Goal: Find specific fact: Find specific fact

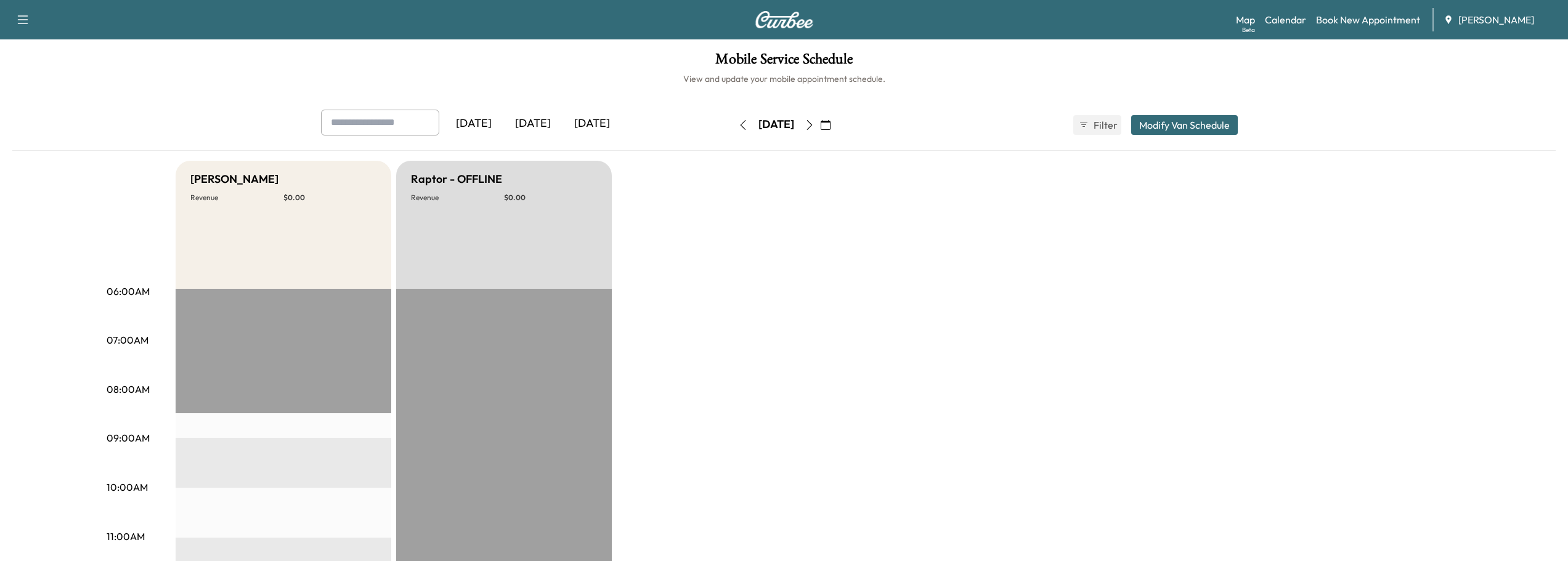
scroll to position [247, 0]
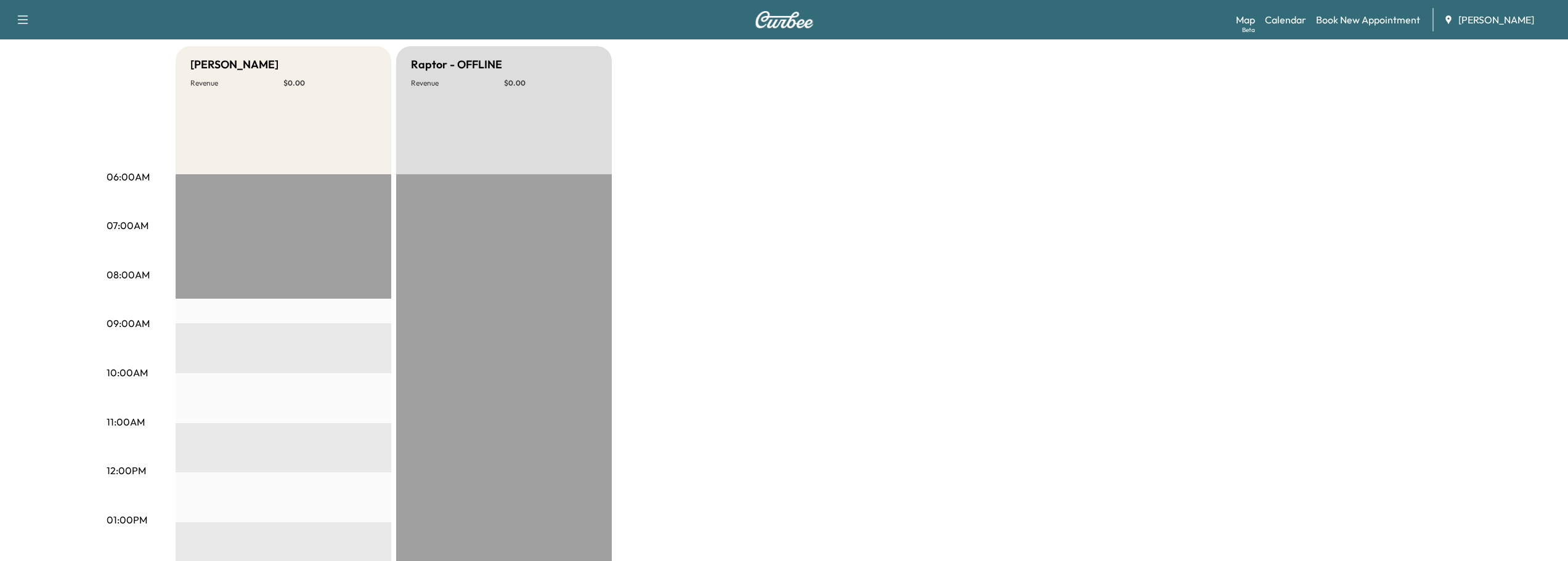
scroll to position [61, 0]
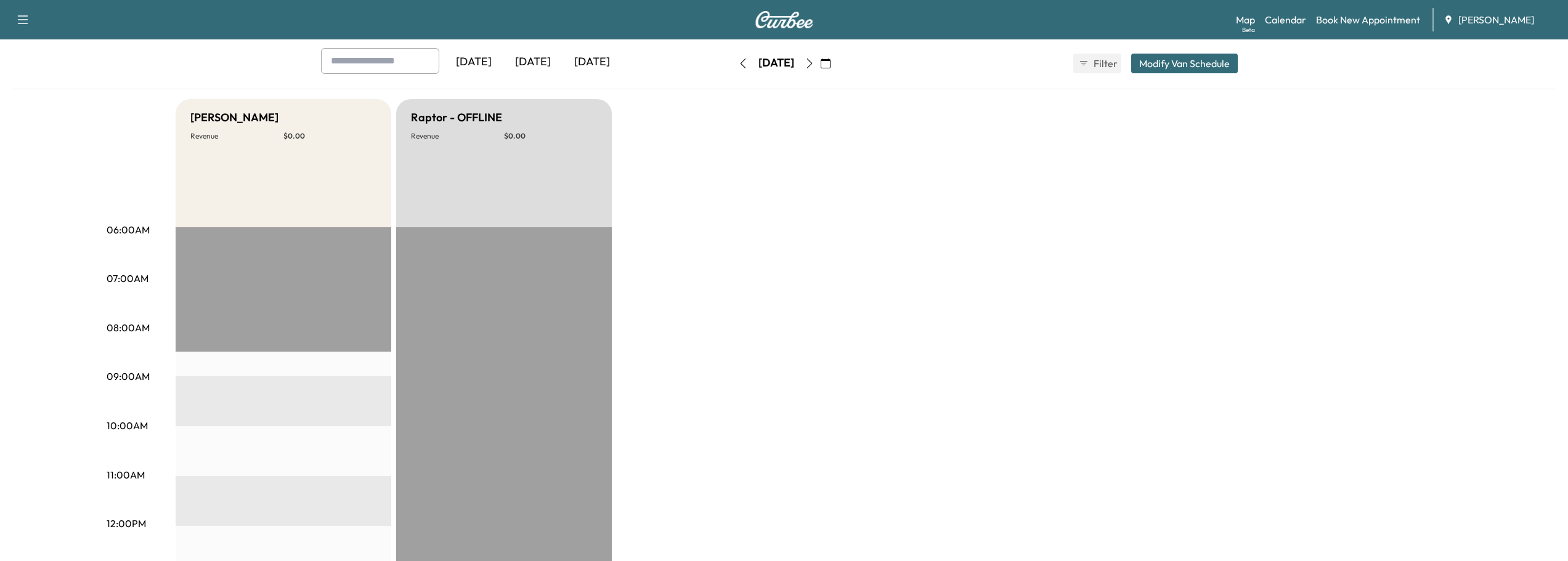
click at [738, 62] on icon "button" at bounding box center [743, 64] width 10 height 10
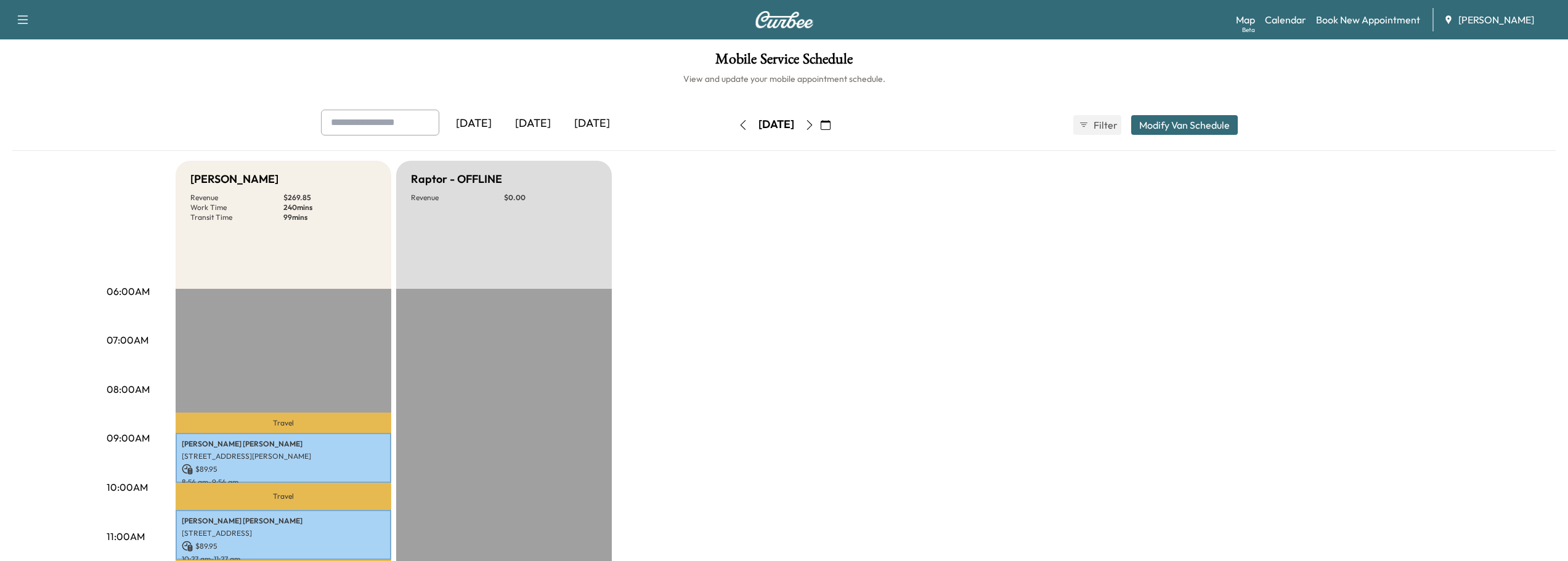
click at [814, 124] on icon "button" at bounding box center [809, 125] width 10 height 10
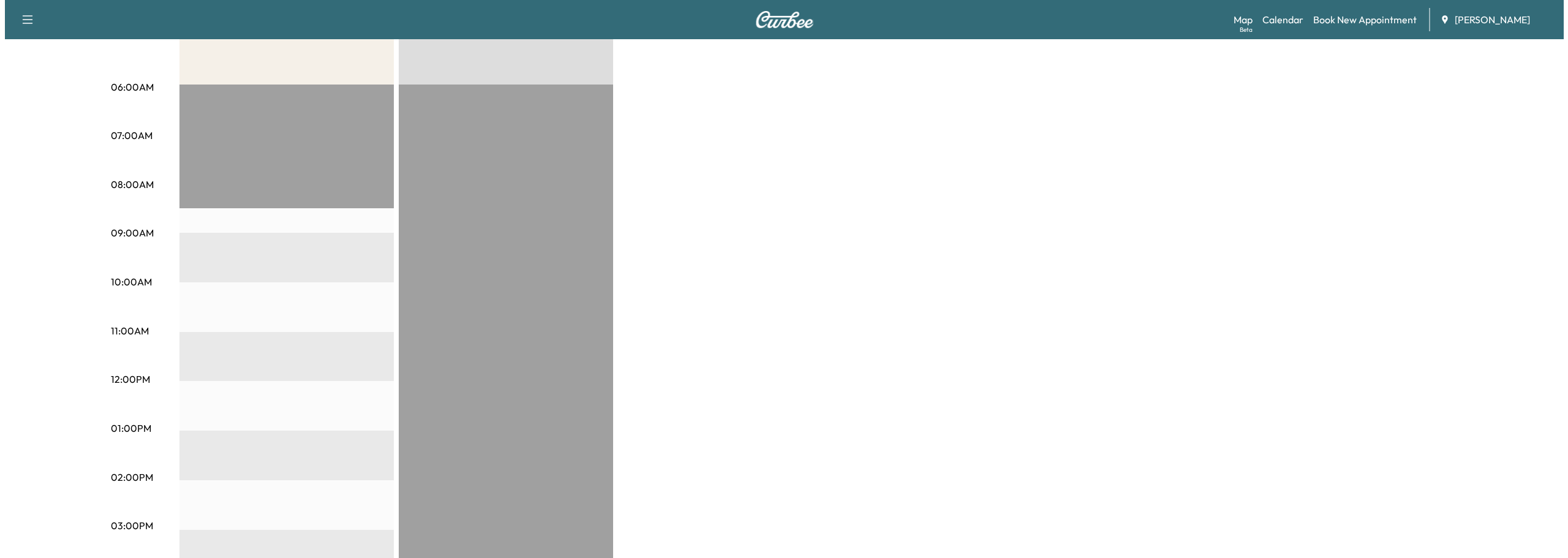
scroll to position [245, 0]
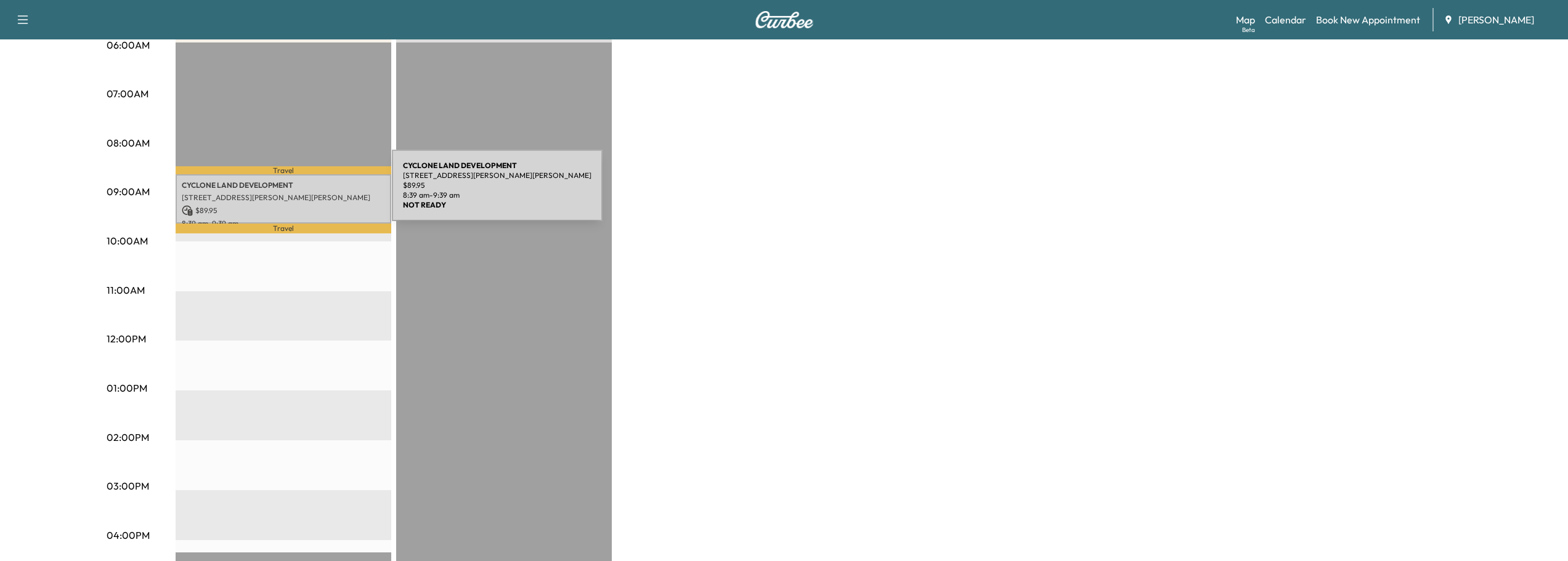
drag, startPoint x: 0, startPoint y: 238, endPoint x: 300, endPoint y: 193, distance: 303.4
click at [300, 193] on p "[STREET_ADDRESS][PERSON_NAME][PERSON_NAME]" at bounding box center [283, 198] width 203 height 10
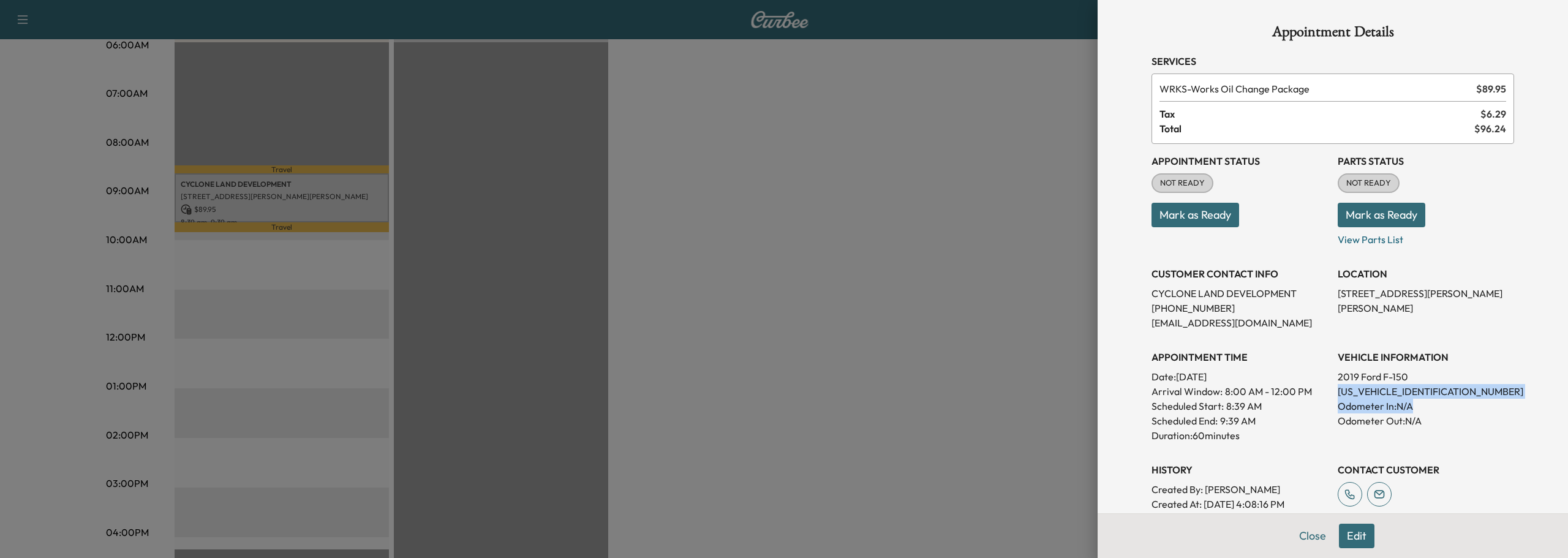
drag, startPoint x: 1328, startPoint y: 393, endPoint x: 1424, endPoint y: 397, distance: 96.1
click at [1437, 399] on div "Appointment Status NOT READY Mark as Ready Parts Status NOT READY Mark as Ready…" at bounding box center [1332, 327] width 363 height 368
click at [1450, 395] on p "[US_VEHICLE_IDENTIFICATION_NUMBER]" at bounding box center [1425, 391] width 176 height 15
drag, startPoint x: 1329, startPoint y: 390, endPoint x: 1428, endPoint y: 396, distance: 99.2
click at [1428, 396] on p "[US_VEHICLE_IDENTIFICATION_NUMBER]" at bounding box center [1425, 391] width 176 height 15
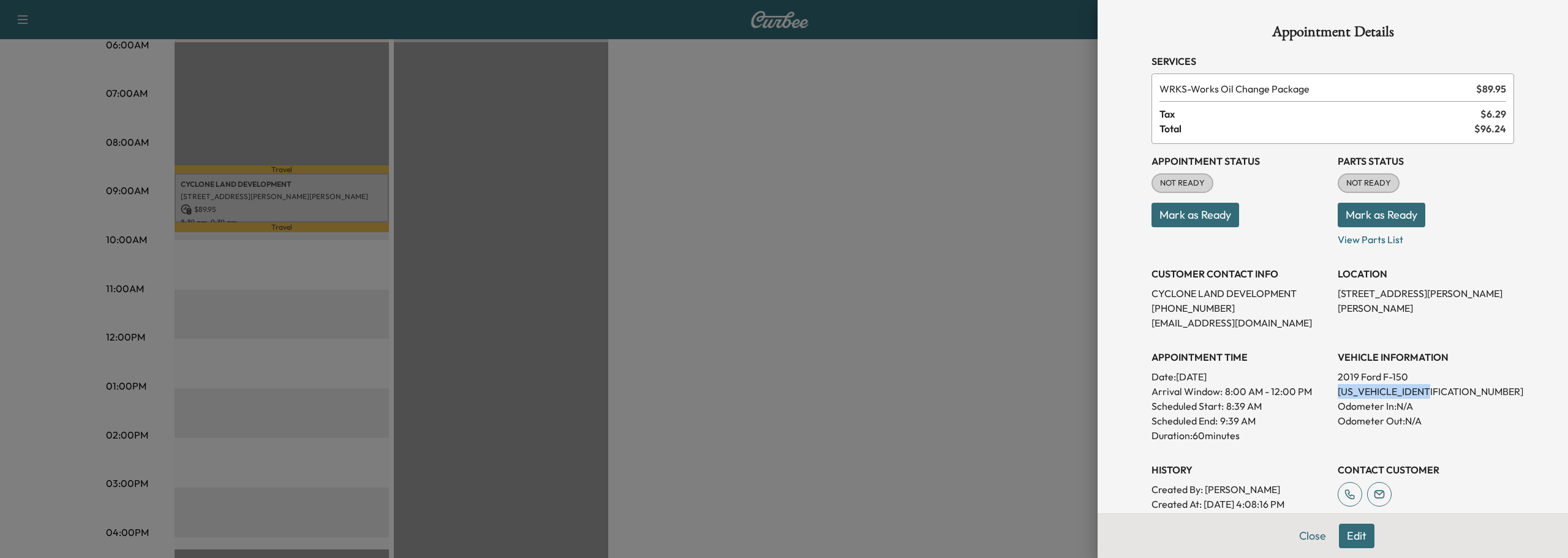
copy p "[US_VEHICLE_IDENTIFICATION_NUMBER]"
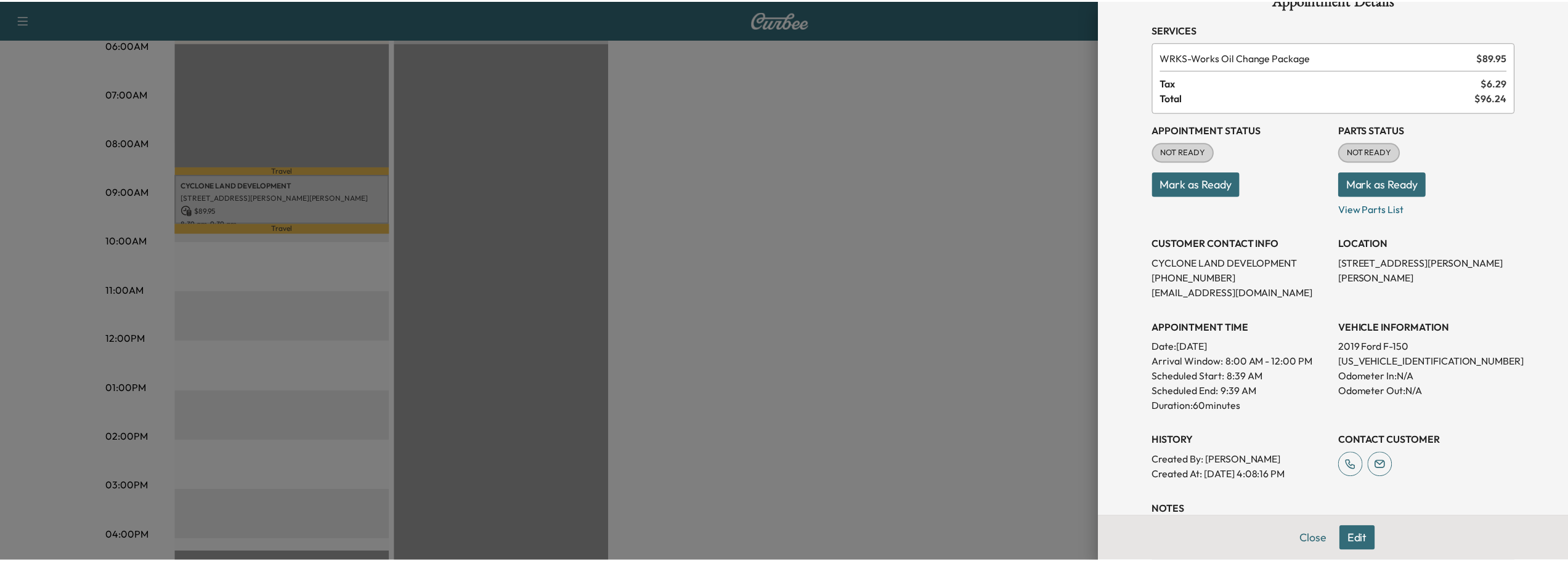
scroll to position [0, 0]
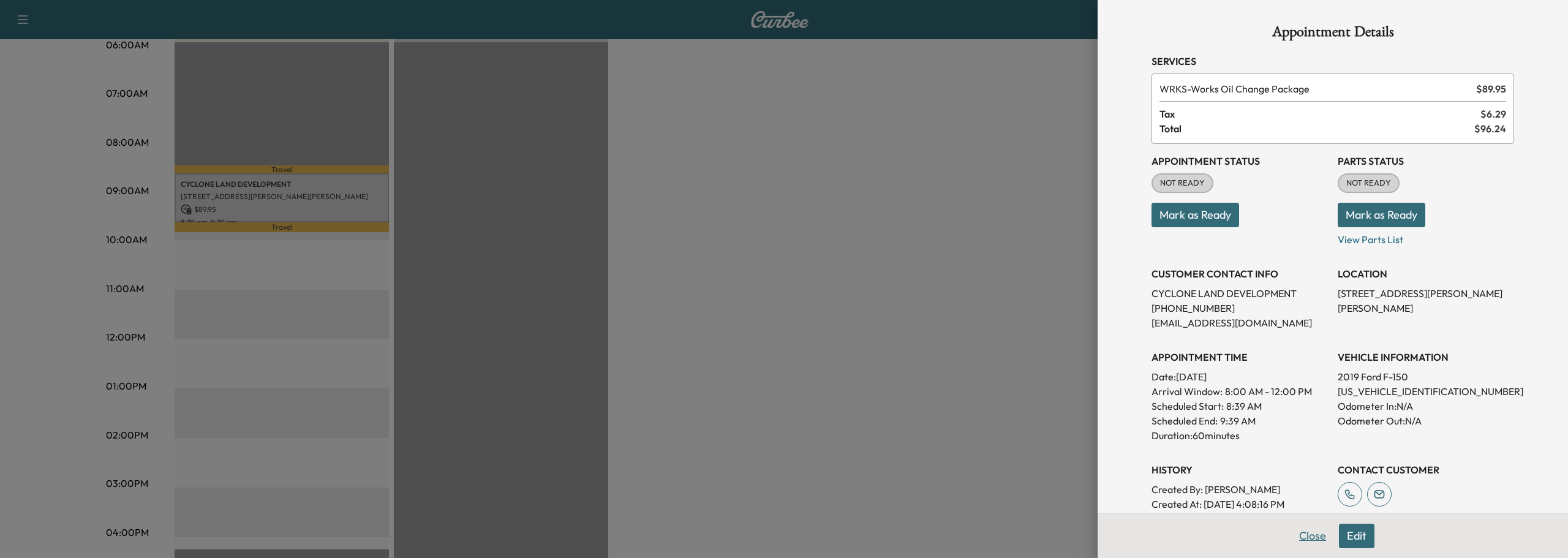
click at [1301, 535] on button "Close" at bounding box center [1312, 536] width 43 height 24
